Goal: Complete application form

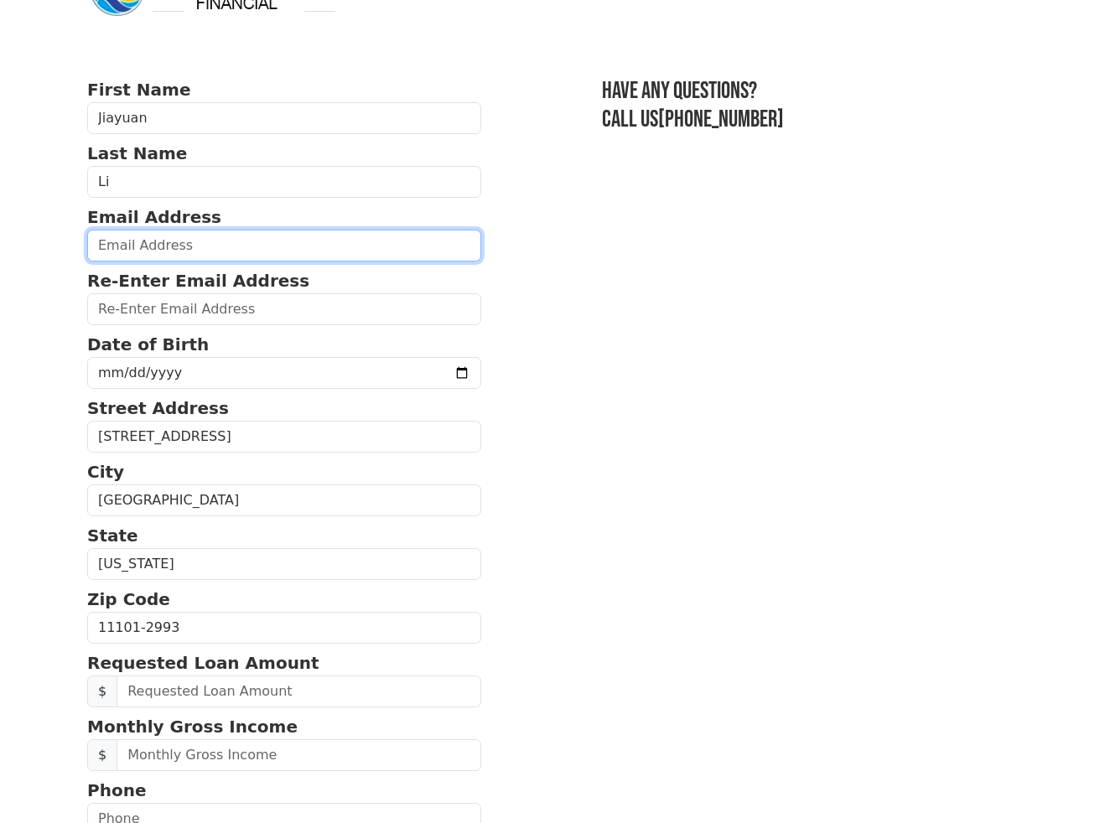
scroll to position [60, 3]
click at [183, 253] on input "email" at bounding box center [284, 246] width 394 height 32
type input "leeandrew.jiayuan@gmail.com"
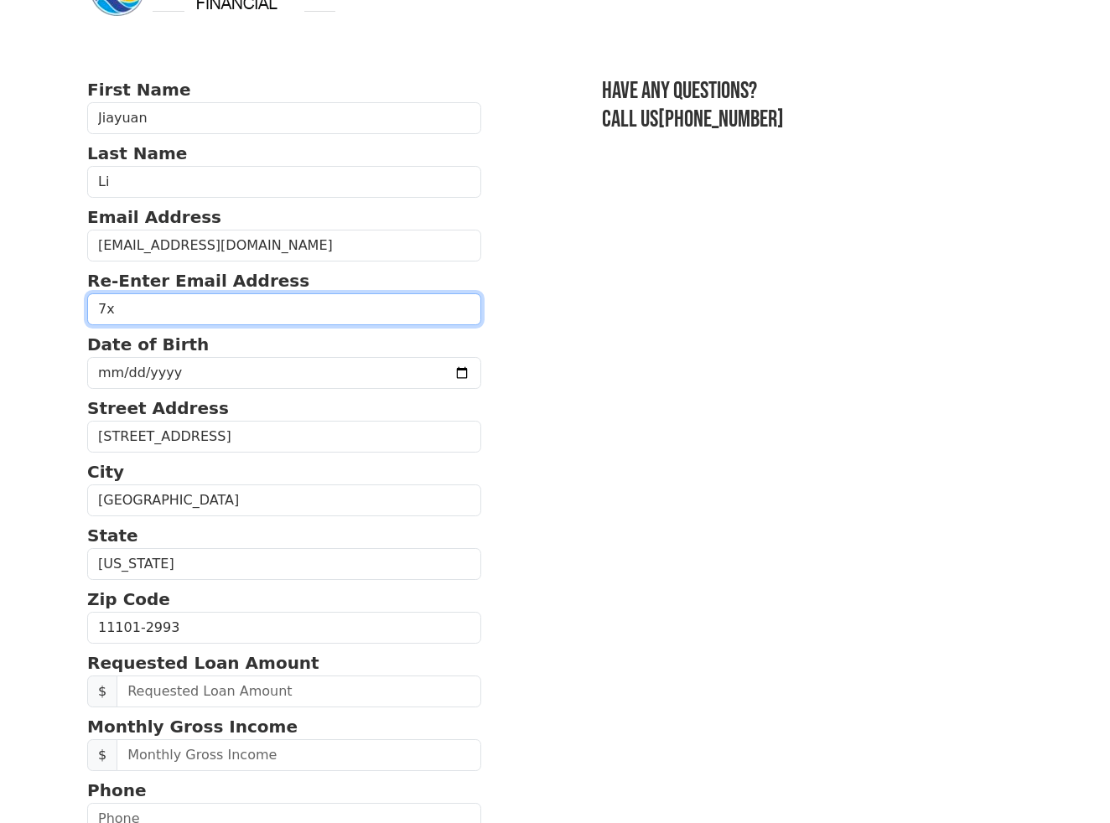
type input "7"
type input "leeandrew.jiayuan@gmail.com"
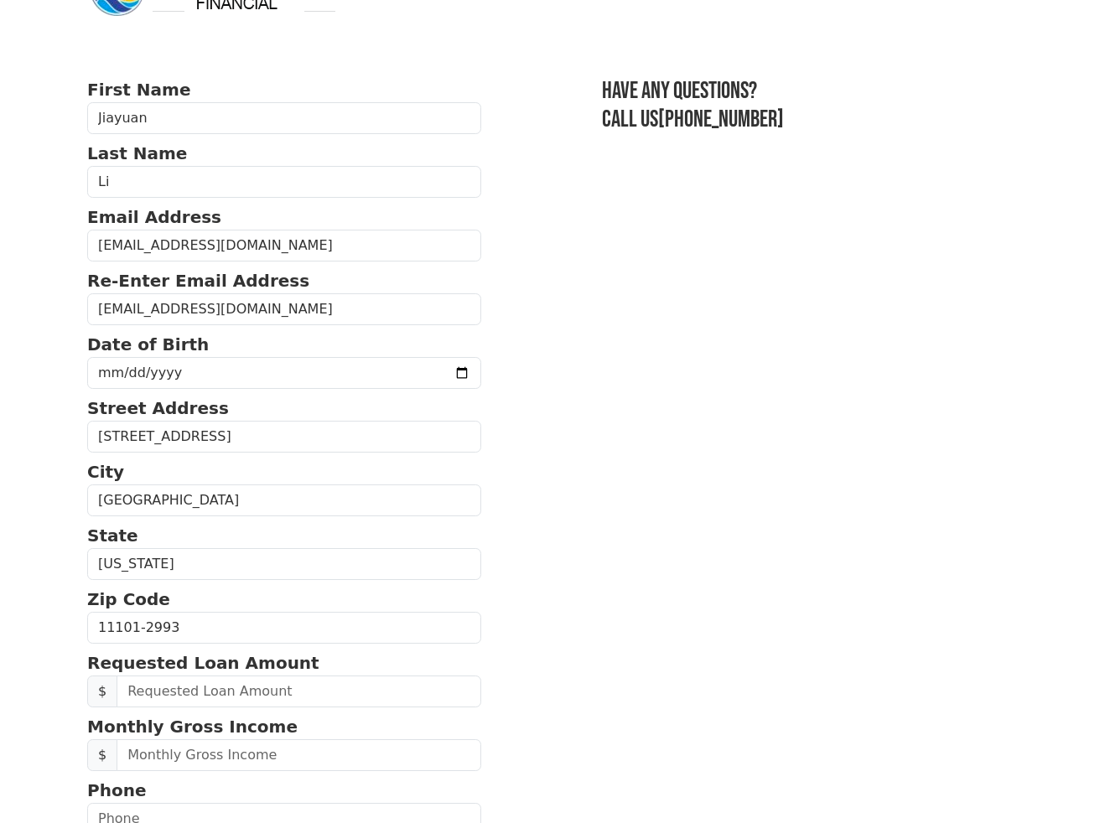
click at [530, 389] on section "First Name Jiayuan Last Name Li Email Address leeandrew.jiayuan@gmail.com Re-En…" at bounding box center [554, 624] width 935 height 1094
click at [288, 380] on input "date" at bounding box center [284, 373] width 394 height 32
click at [125, 376] on input "date" at bounding box center [284, 373] width 394 height 32
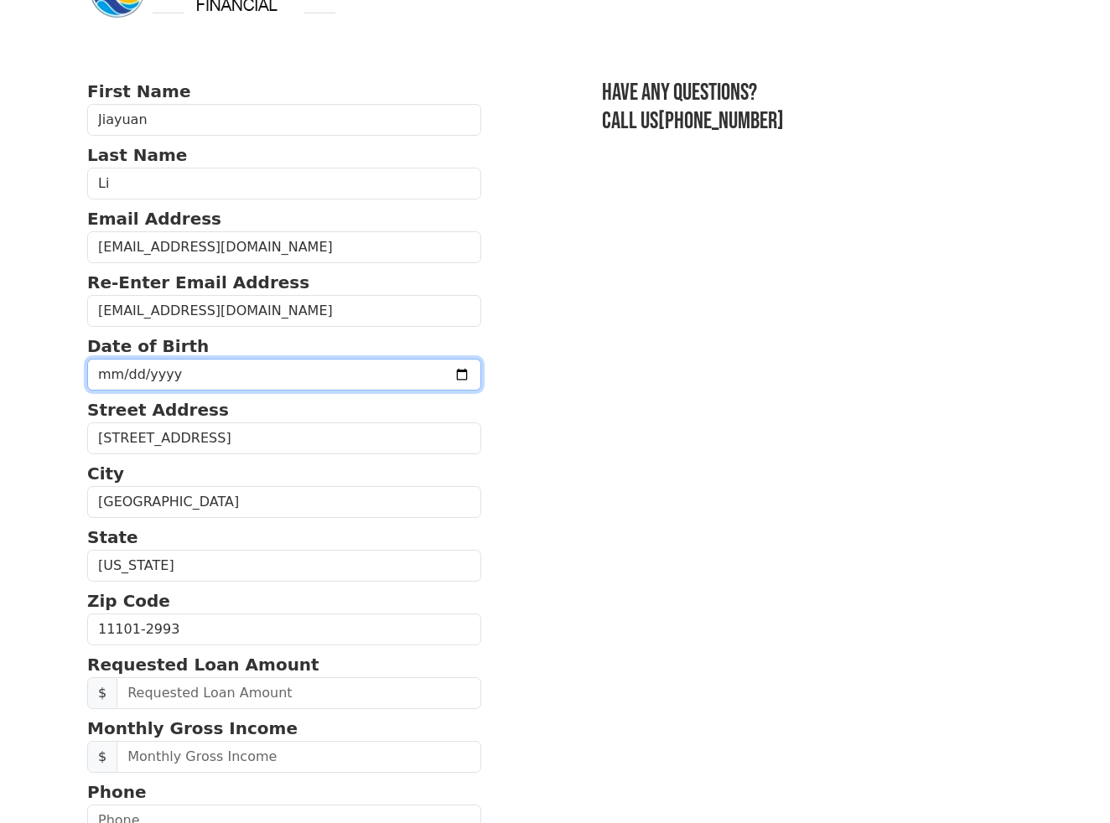
click at [146, 378] on input "date" at bounding box center [284, 375] width 394 height 32
type input "1992-11-05"
click at [65, 417] on body "First Name Jiayuan Last Name Li Email Address leeandrew.jiayuan@gmail.com Re-En…" at bounding box center [555, 353] width 1110 height 823
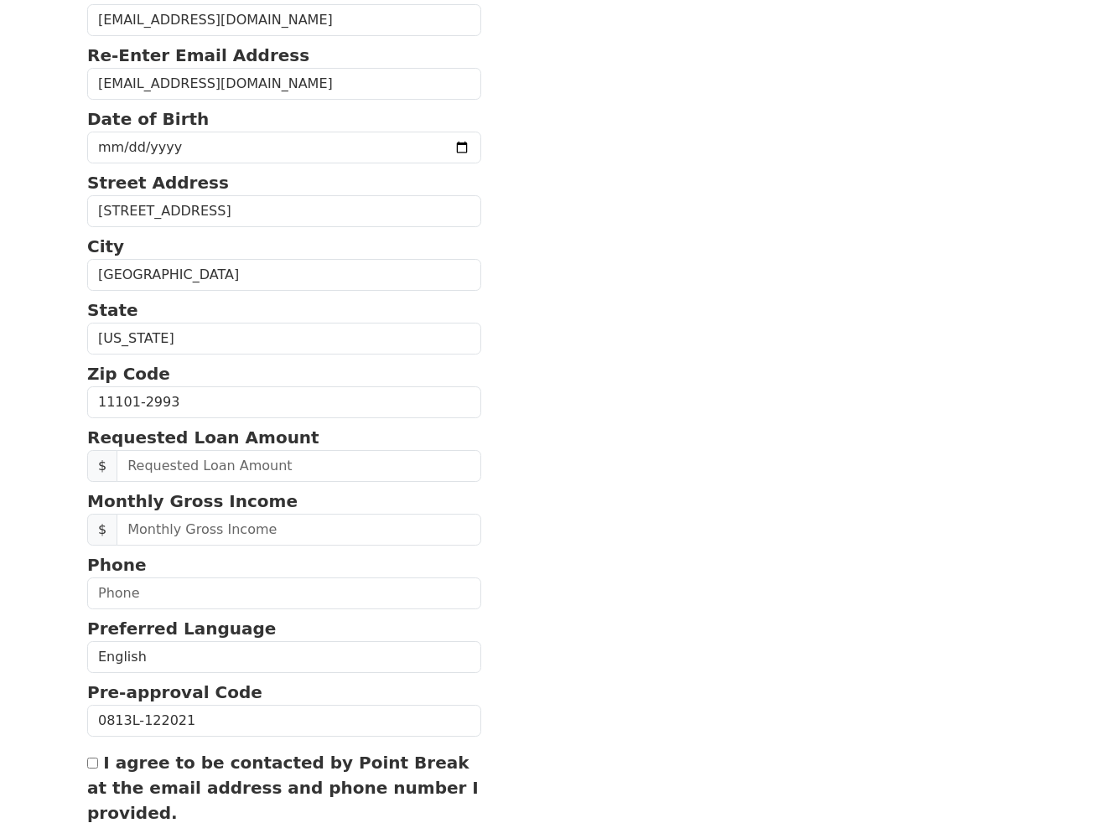
scroll to position [386, 0]
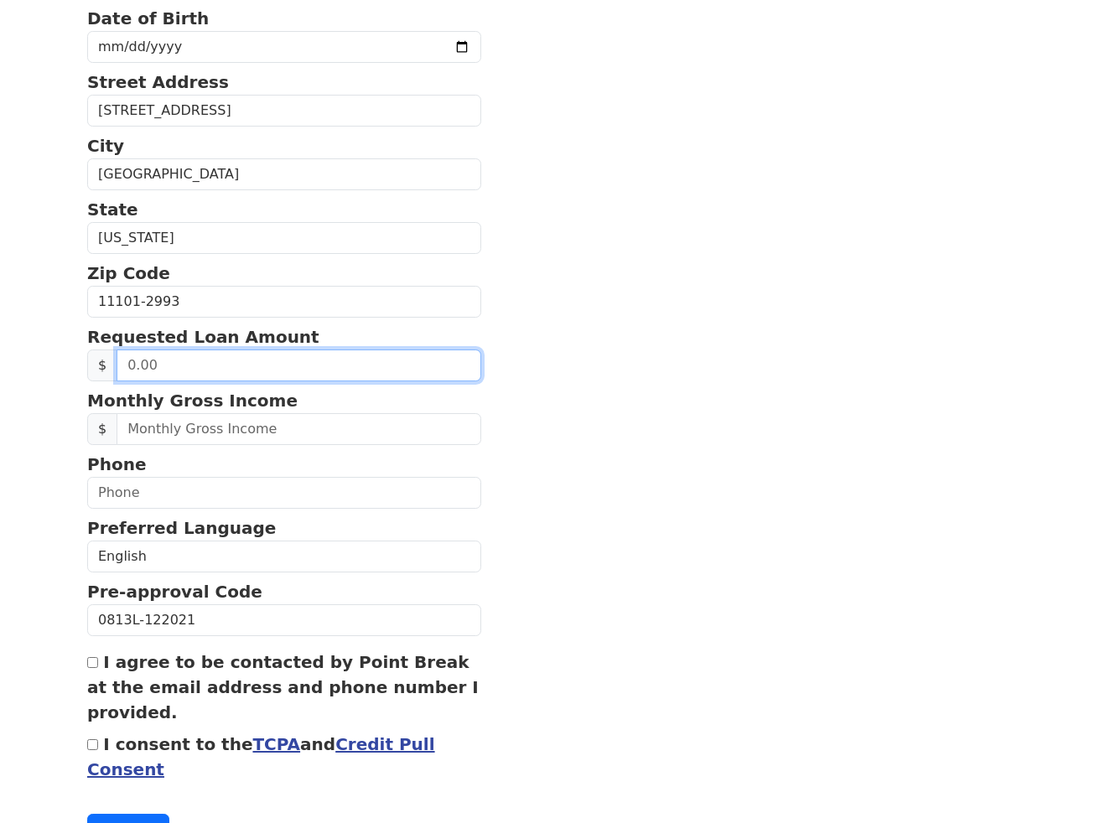
click at [203, 381] on input "text" at bounding box center [298, 365] width 365 height 32
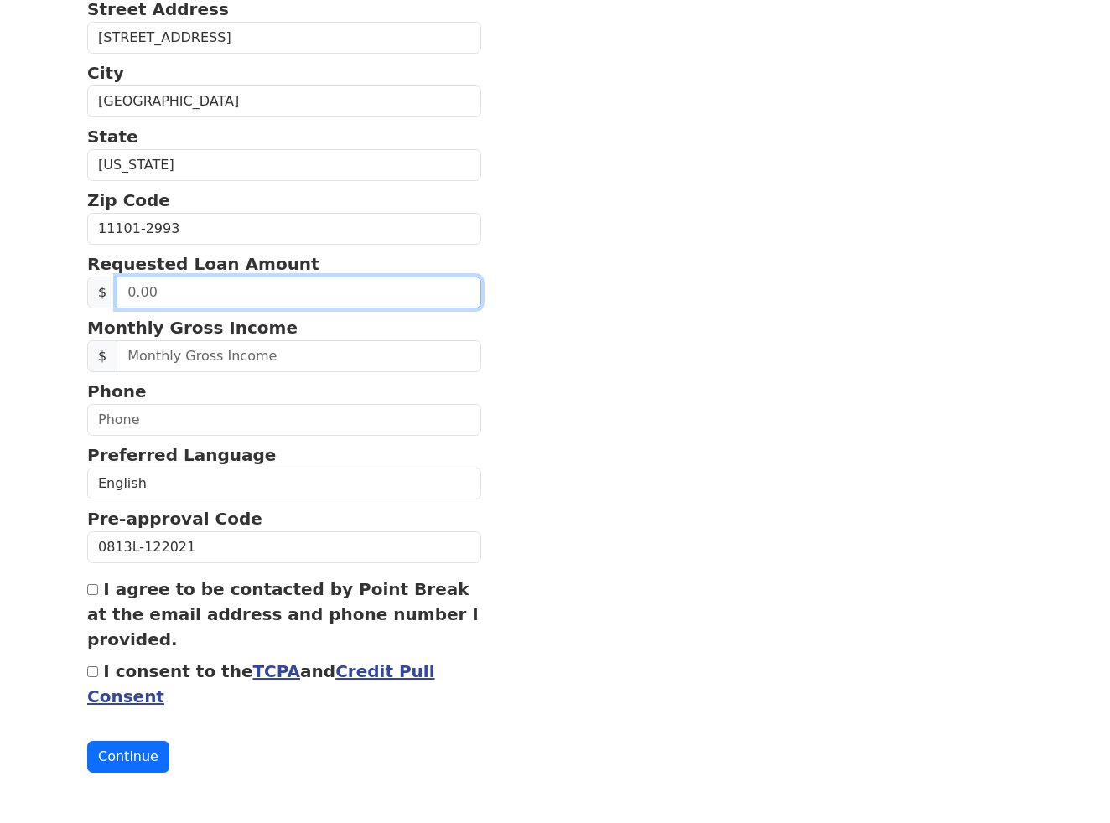
scroll to position [466, 0]
drag, startPoint x: 92, startPoint y: 680, endPoint x: 105, endPoint y: 689, distance: 15.1
click at [93, 677] on input "I consent to the TCPA and Credit Pull Consent" at bounding box center [92, 671] width 11 height 11
checkbox input "true"
click at [131, 760] on button "Continue" at bounding box center [128, 757] width 82 height 32
